Goal: Find specific fact: Find specific fact

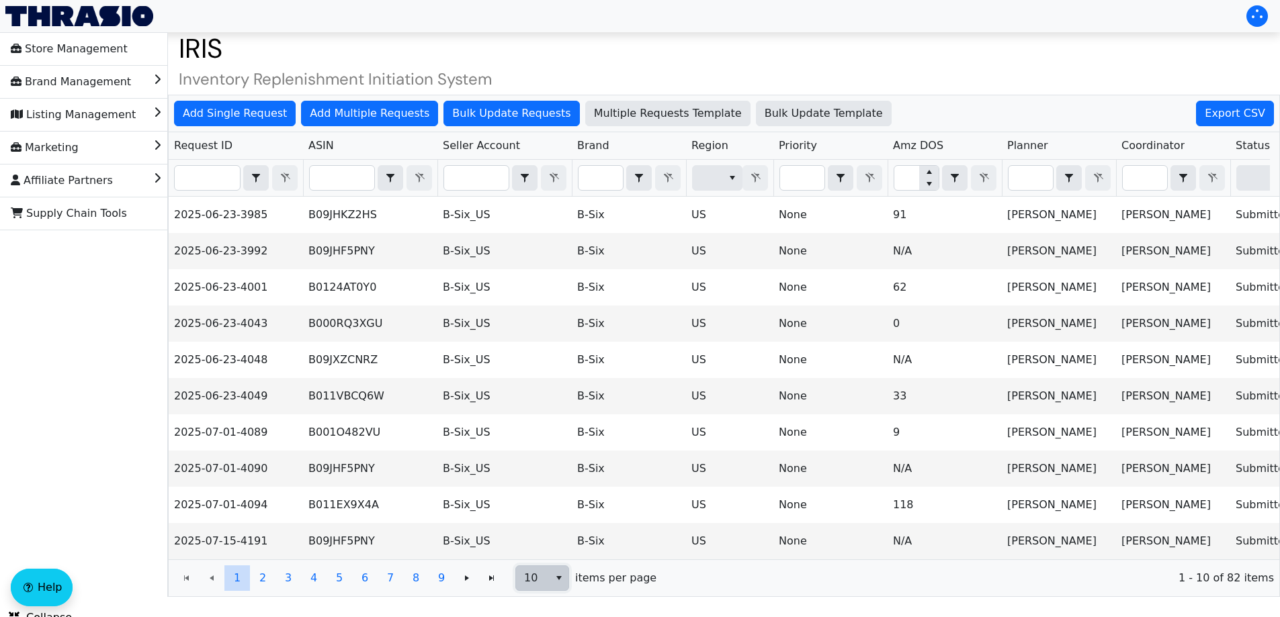
click at [545, 591] on span "10" at bounding box center [532, 578] width 33 height 24
click at [537, 557] on span "100" at bounding box center [537, 564] width 21 height 16
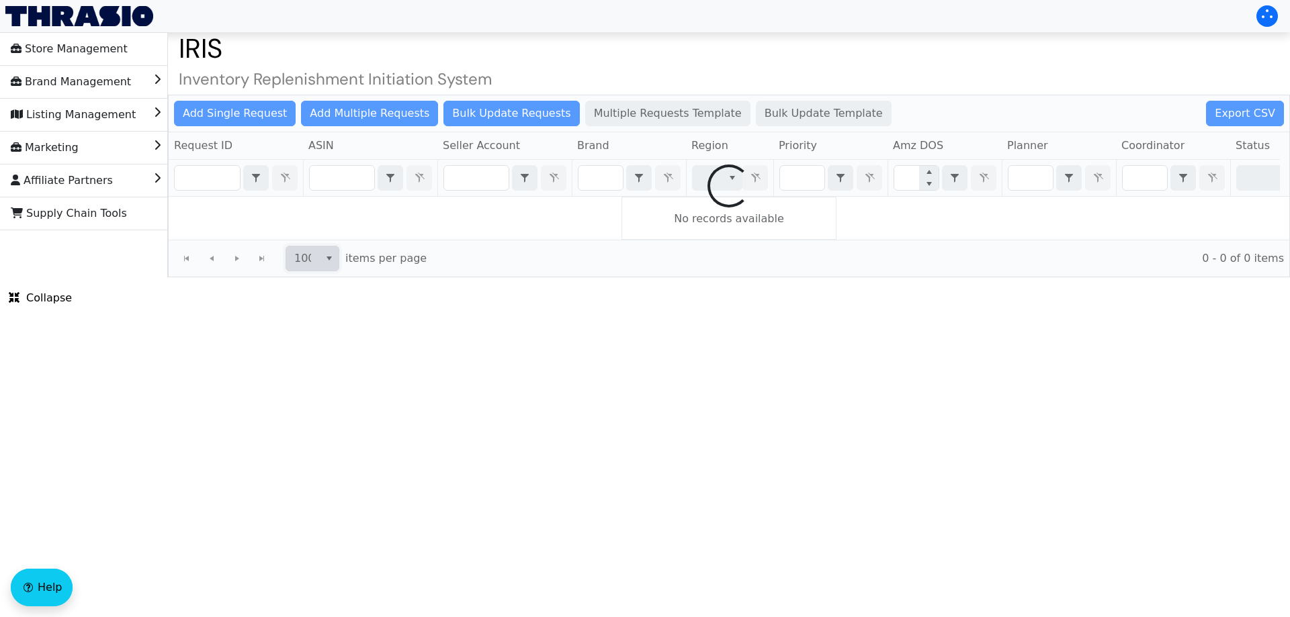
click at [608, 174] on div at bounding box center [729, 185] width 1121 height 181
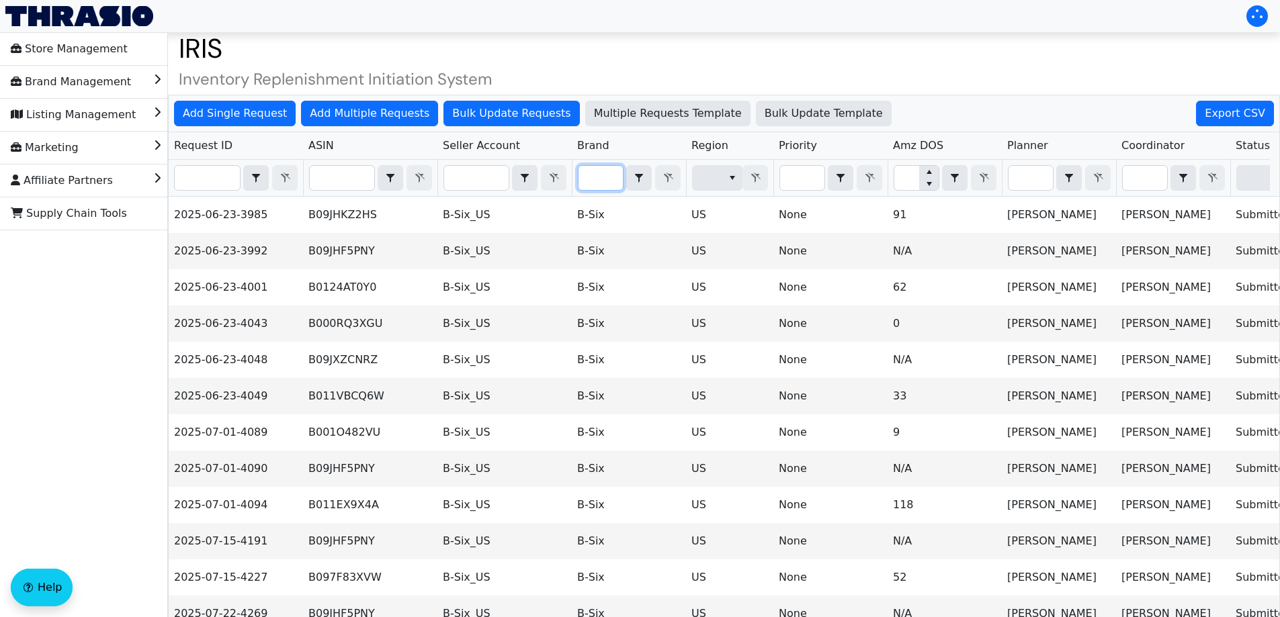
click at [604, 177] on input "Filter" at bounding box center [600, 178] width 44 height 24
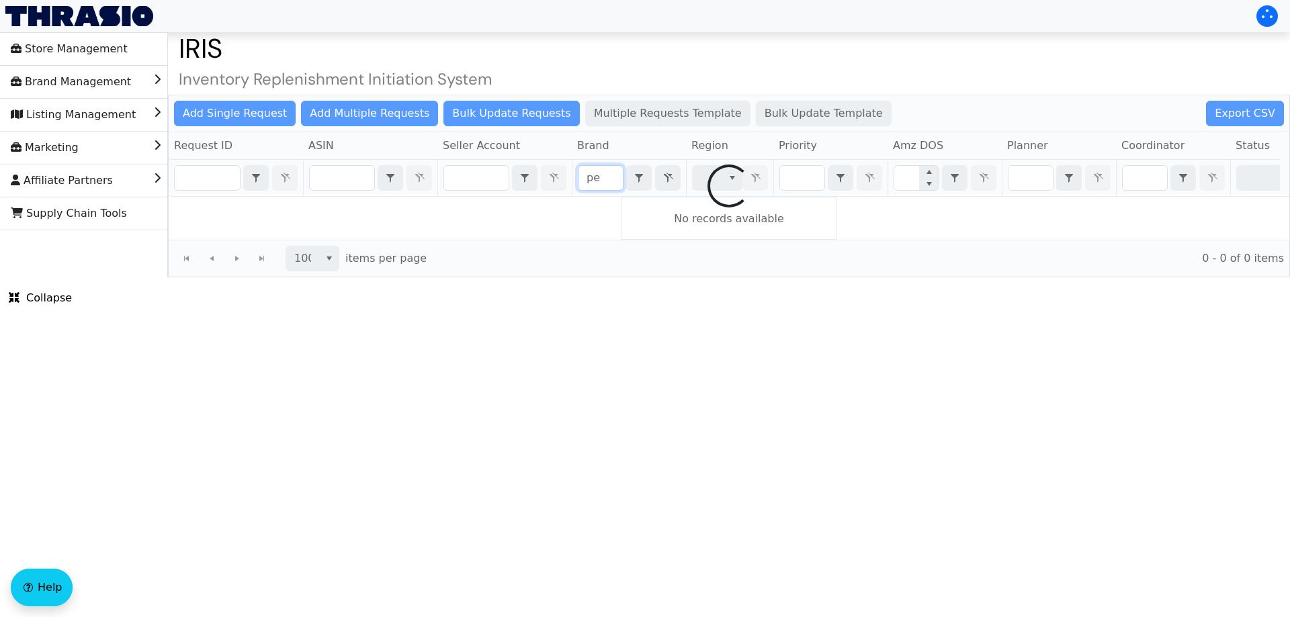
type input "p"
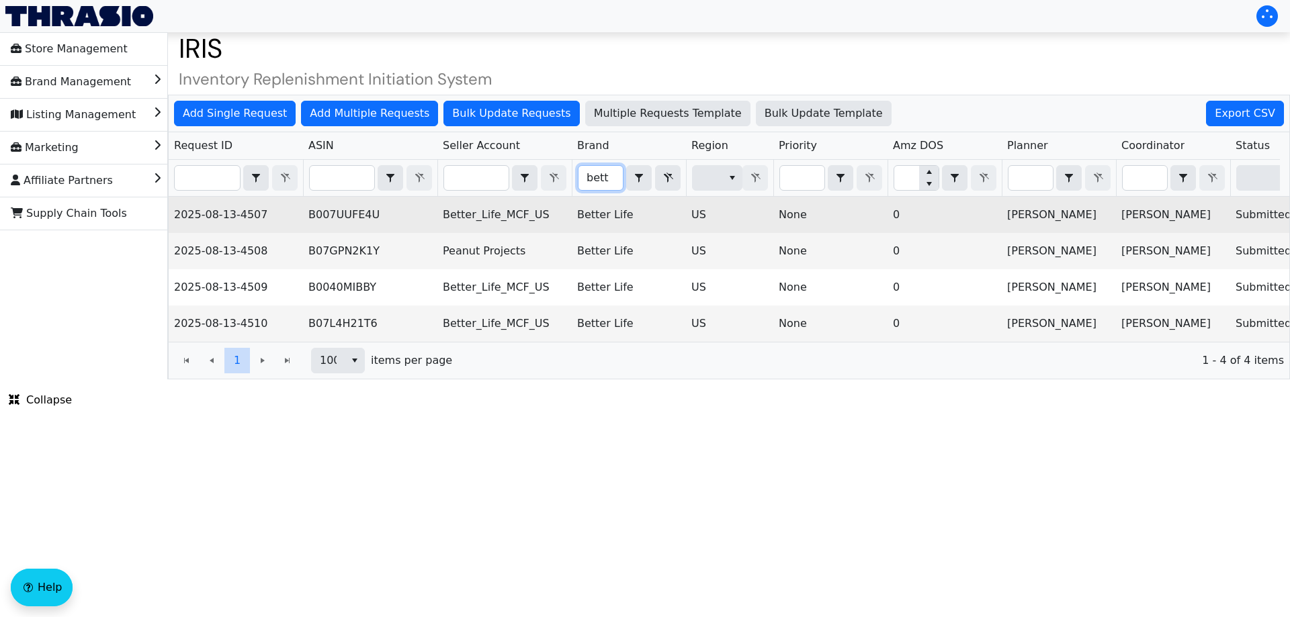
type input "bett"
click at [206, 219] on td "2025-08-13-4507" at bounding box center [236, 215] width 134 height 36
copy td "2025-08-13-4507"
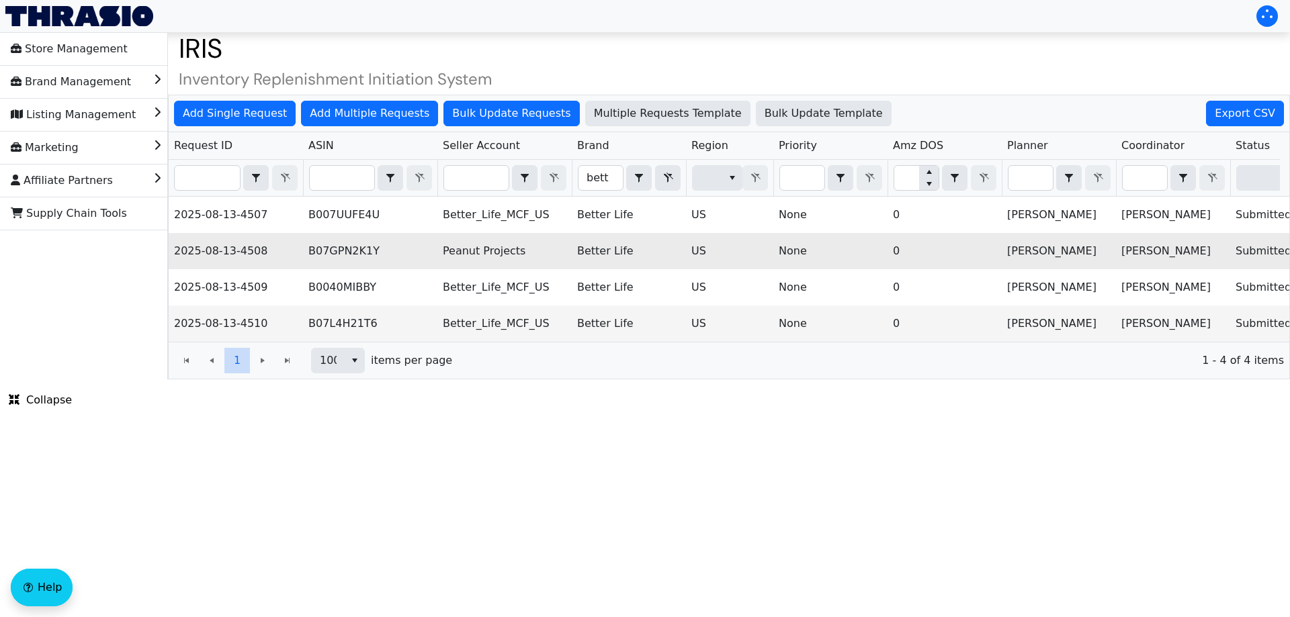
click at [245, 248] on td "2025-08-13-4508" at bounding box center [236, 251] width 134 height 36
copy td "2025-08-13-4508"
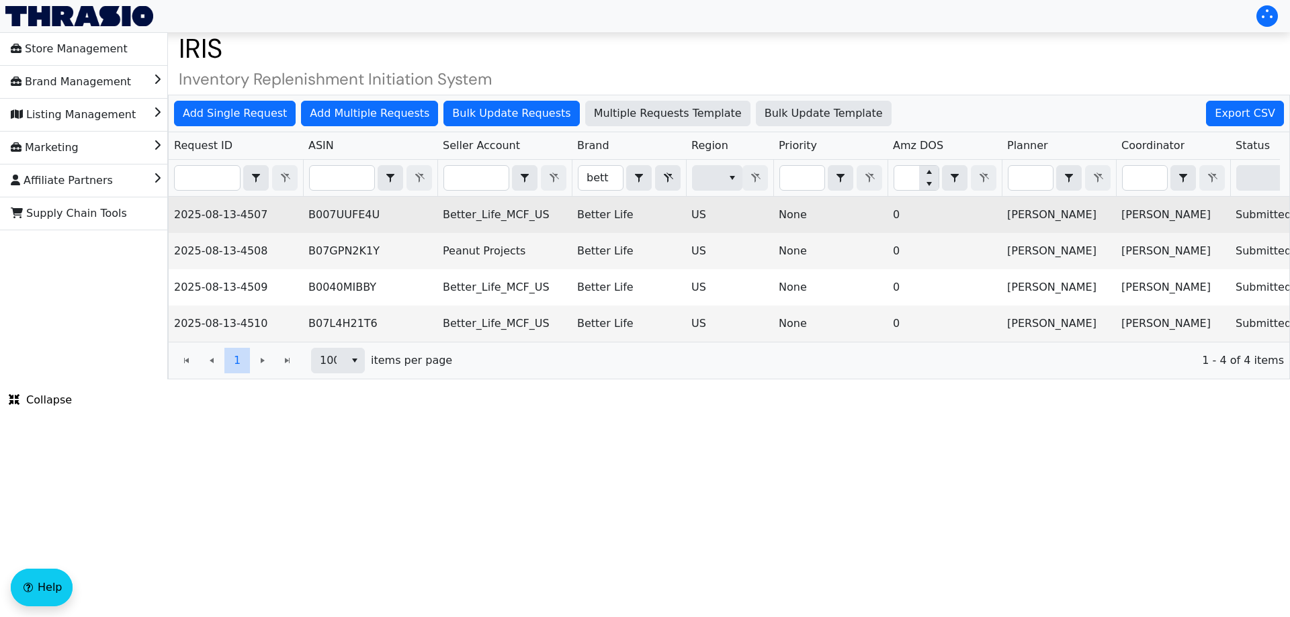
click at [345, 216] on td "B007UUFE4U" at bounding box center [370, 215] width 134 height 36
copy td "B007UUFE4U"
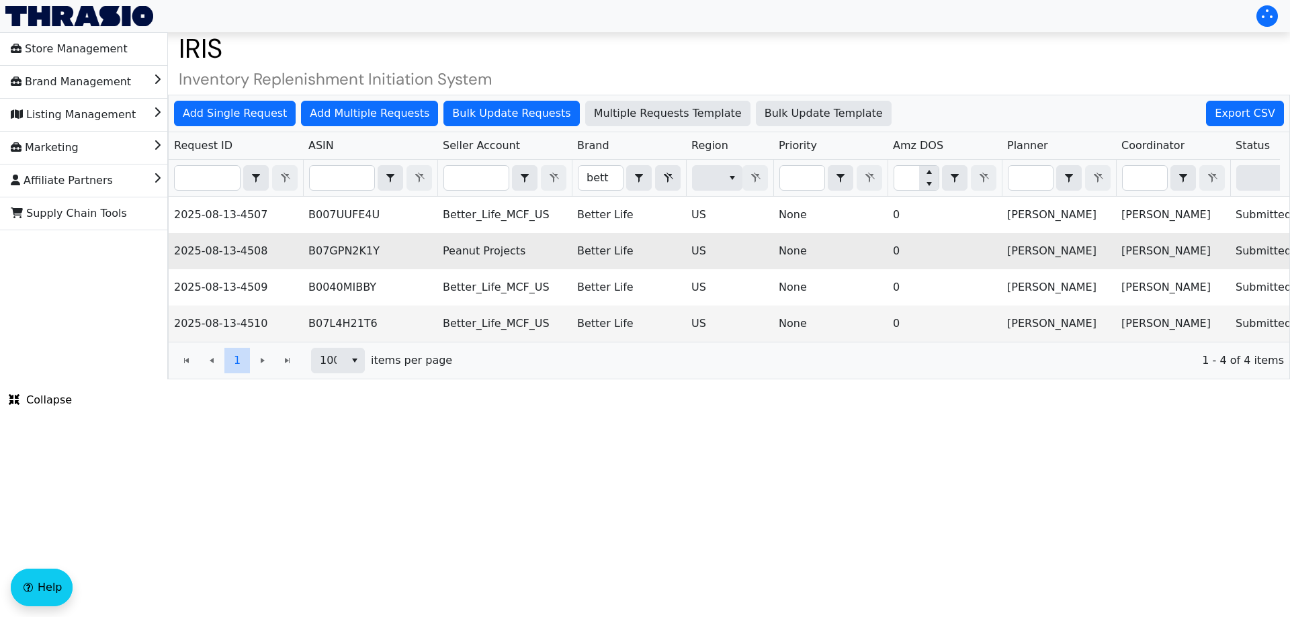
click at [352, 253] on td "B07GPN2K1Y" at bounding box center [370, 251] width 134 height 36
copy td "B07GPN2K1Y"
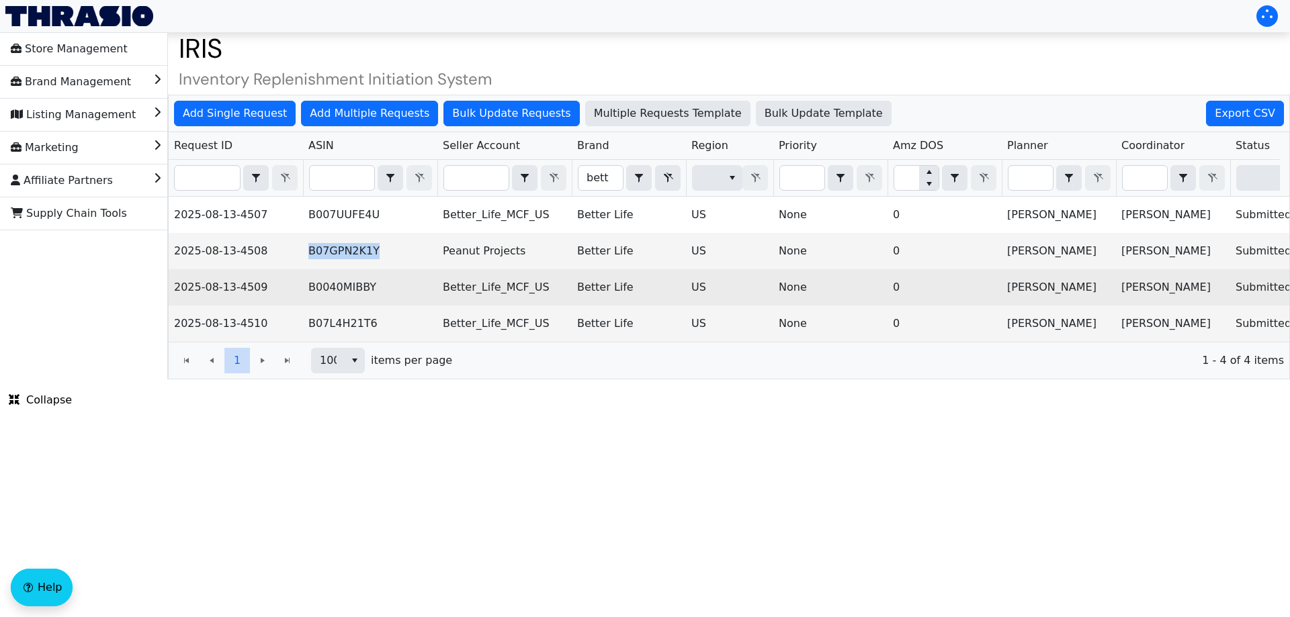
click at [335, 290] on td "B0040MIBBY" at bounding box center [370, 287] width 134 height 36
copy td "B0040MIBBY"
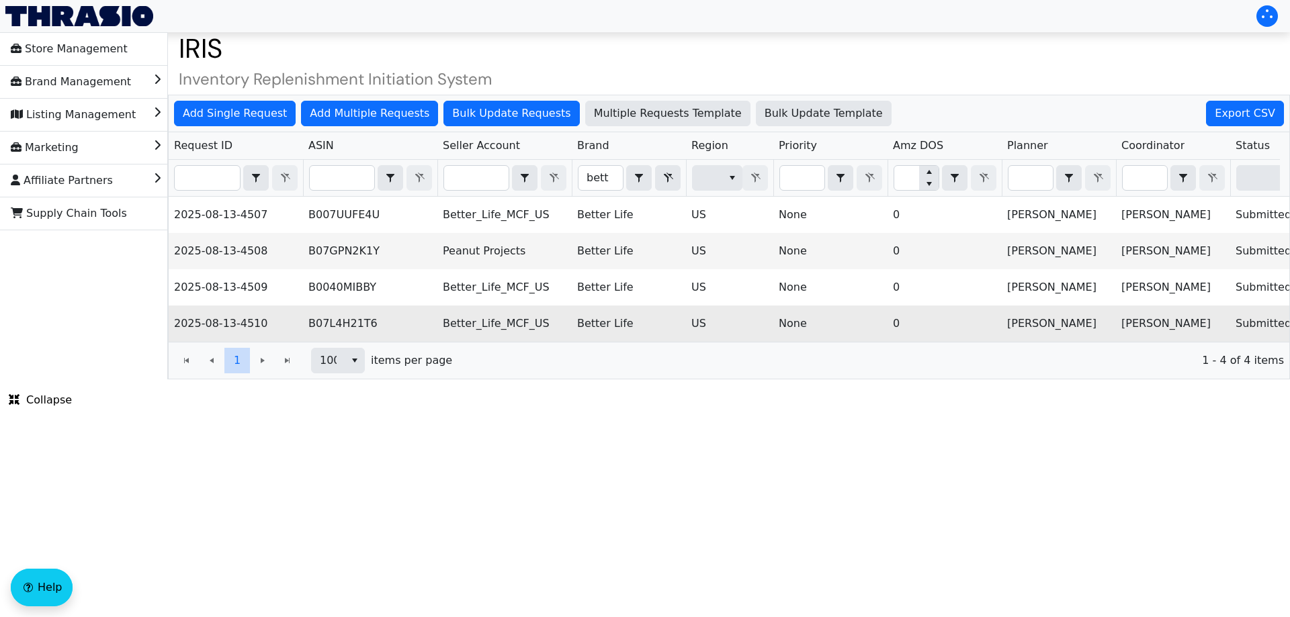
click at [314, 325] on td "B07L4H21T6" at bounding box center [370, 324] width 134 height 36
copy td "B07L4H21T6"
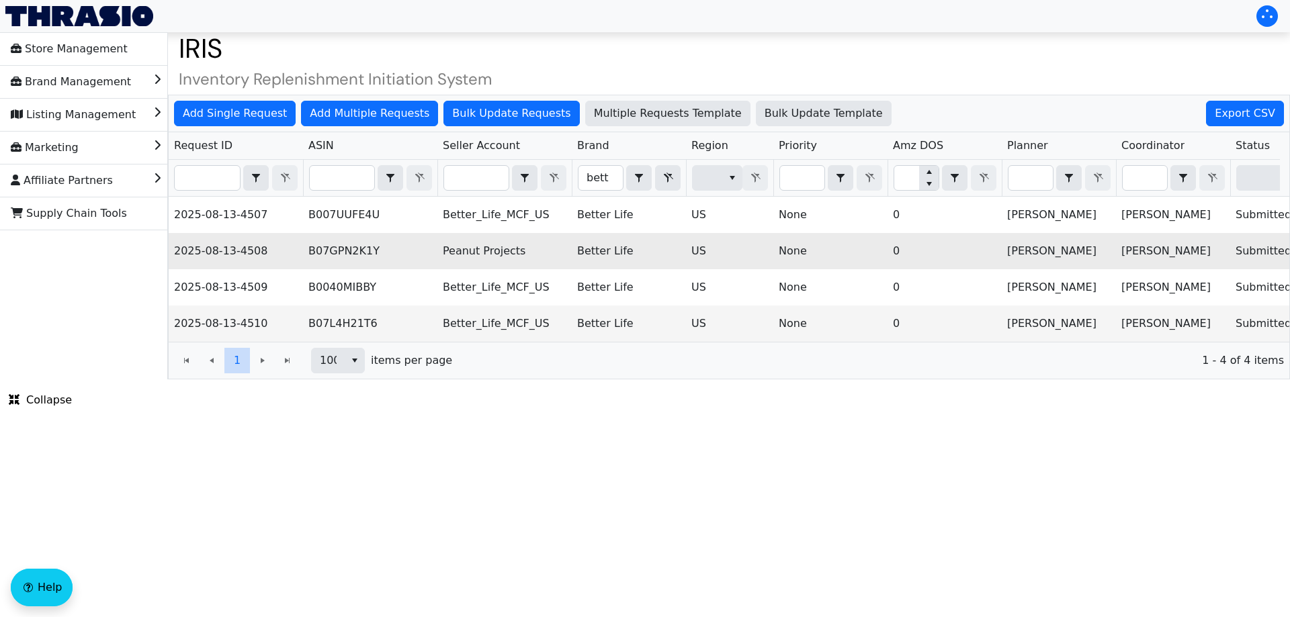
click at [488, 256] on td "Peanut Projects" at bounding box center [504, 251] width 134 height 36
copy td "Peanut Projects"
click at [488, 256] on td "Peanut Projects" at bounding box center [504, 251] width 134 height 36
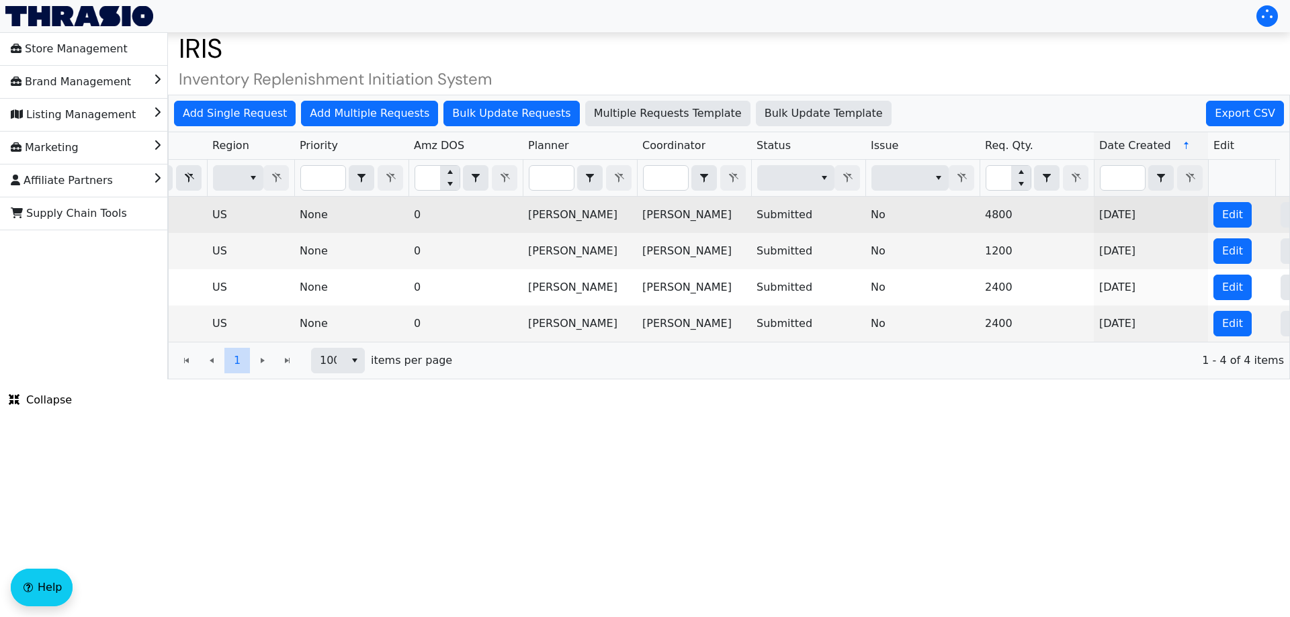
scroll to position [0, 542]
